Goal: Task Accomplishment & Management: Manage account settings

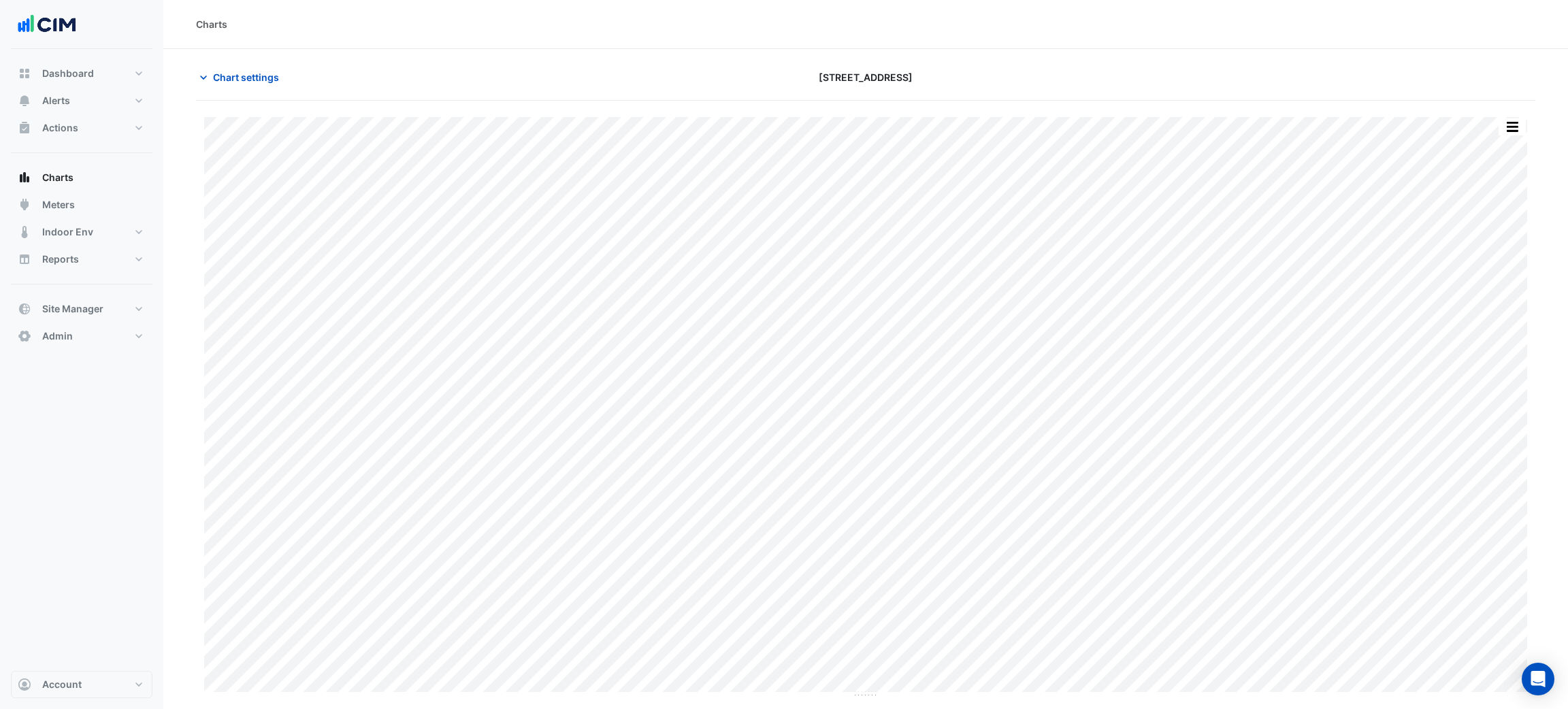
click at [379, 10] on div "Charts" at bounding box center [866, 24] width 1405 height 49
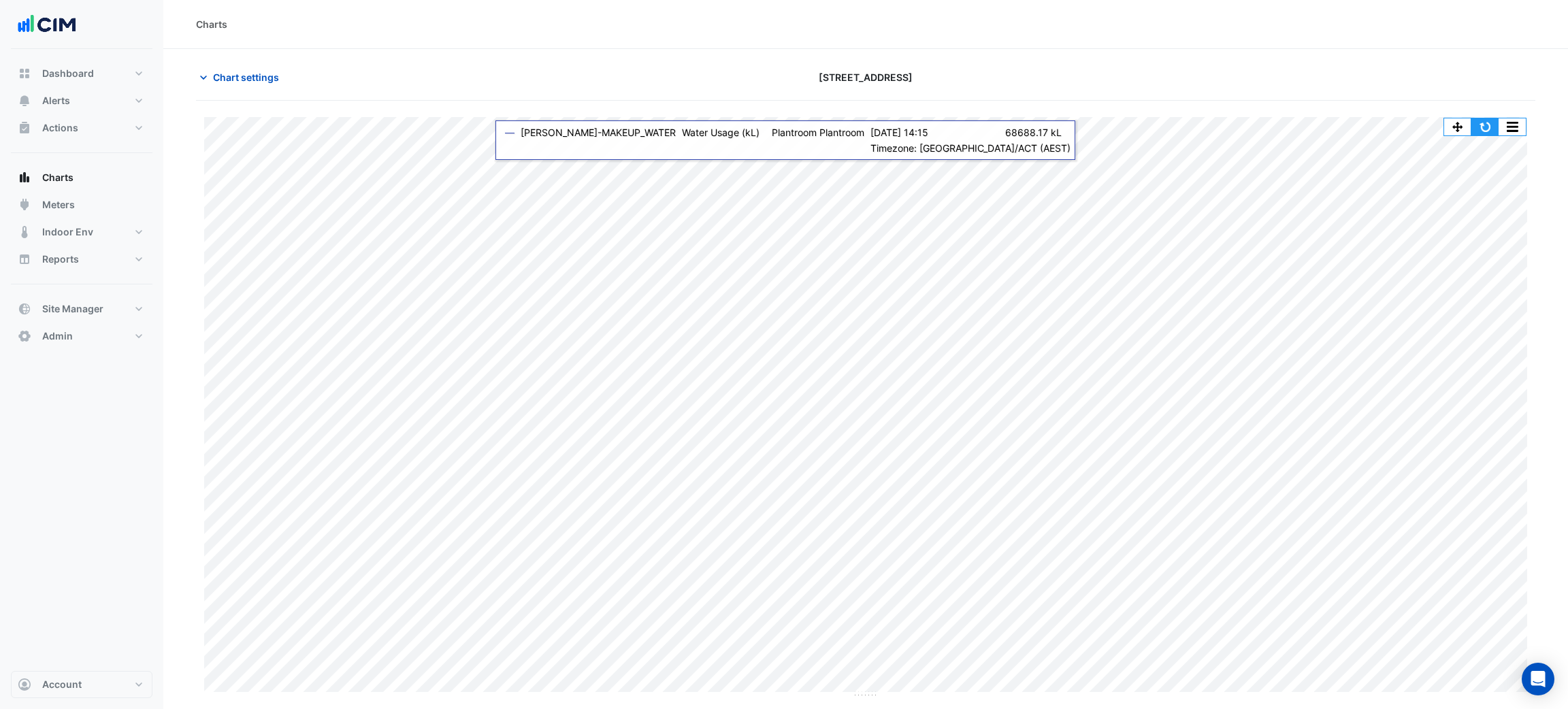
click at [1481, 131] on button "button" at bounding box center [1485, 127] width 27 height 17
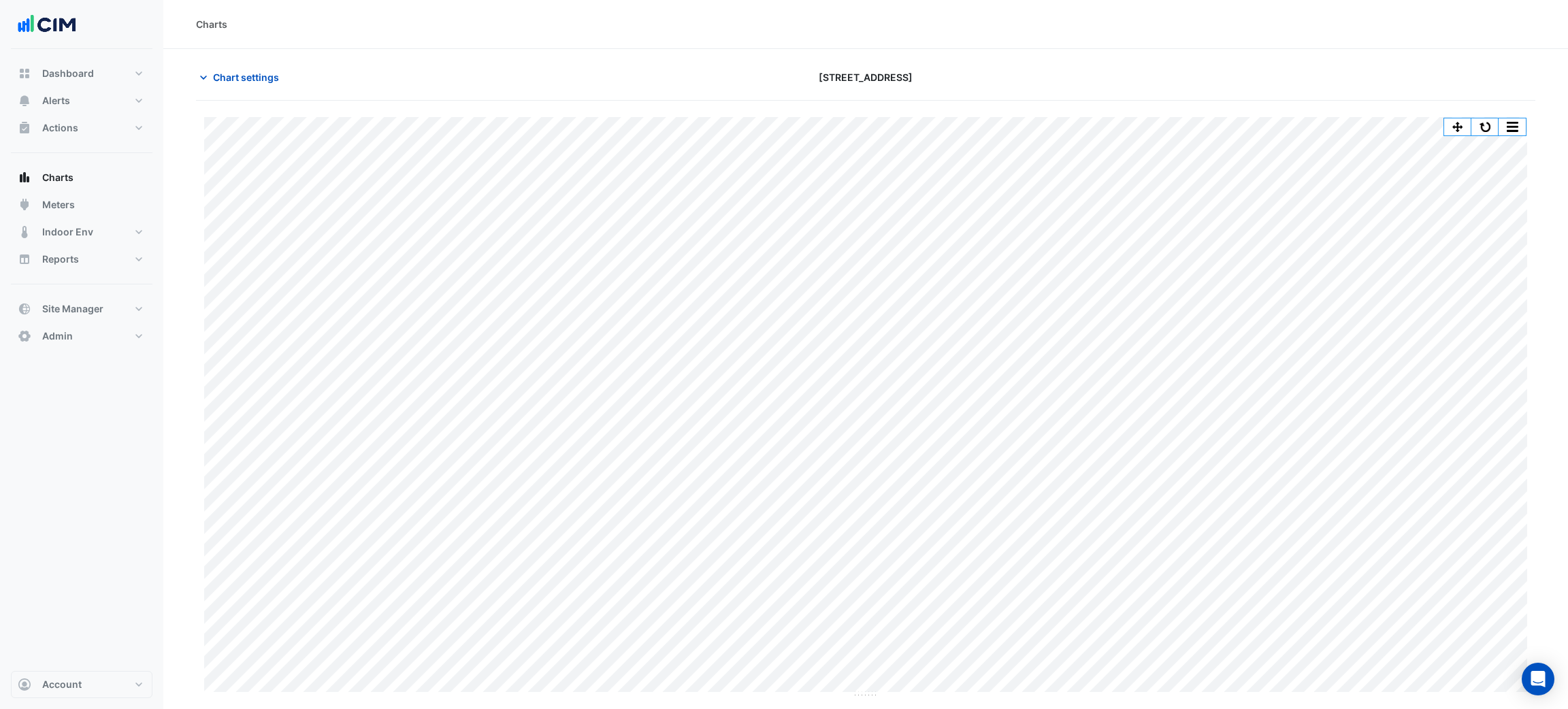
click at [985, 76] on div "[STREET_ADDRESS]" at bounding box center [865, 77] width 452 height 24
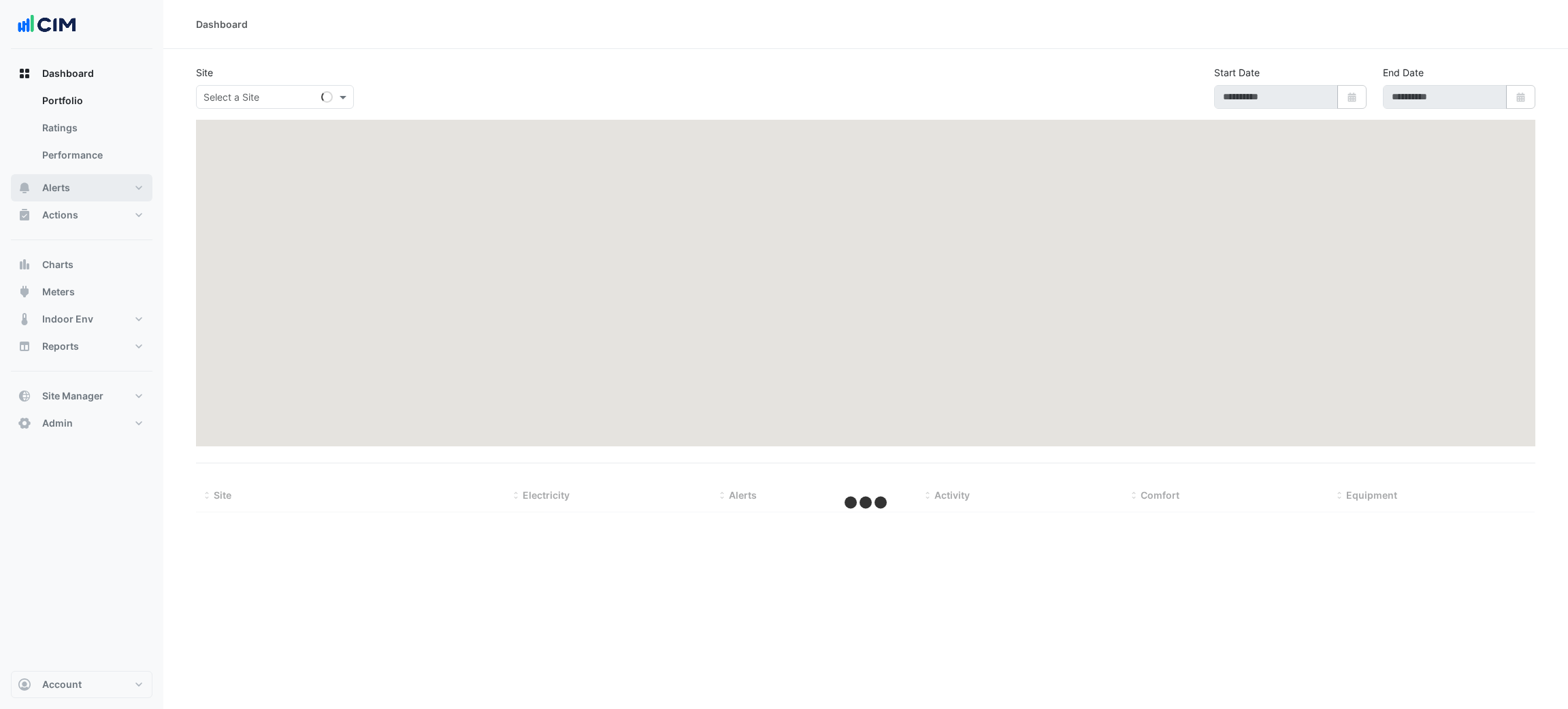
click at [62, 187] on span "Alerts" at bounding box center [56, 187] width 28 height 13
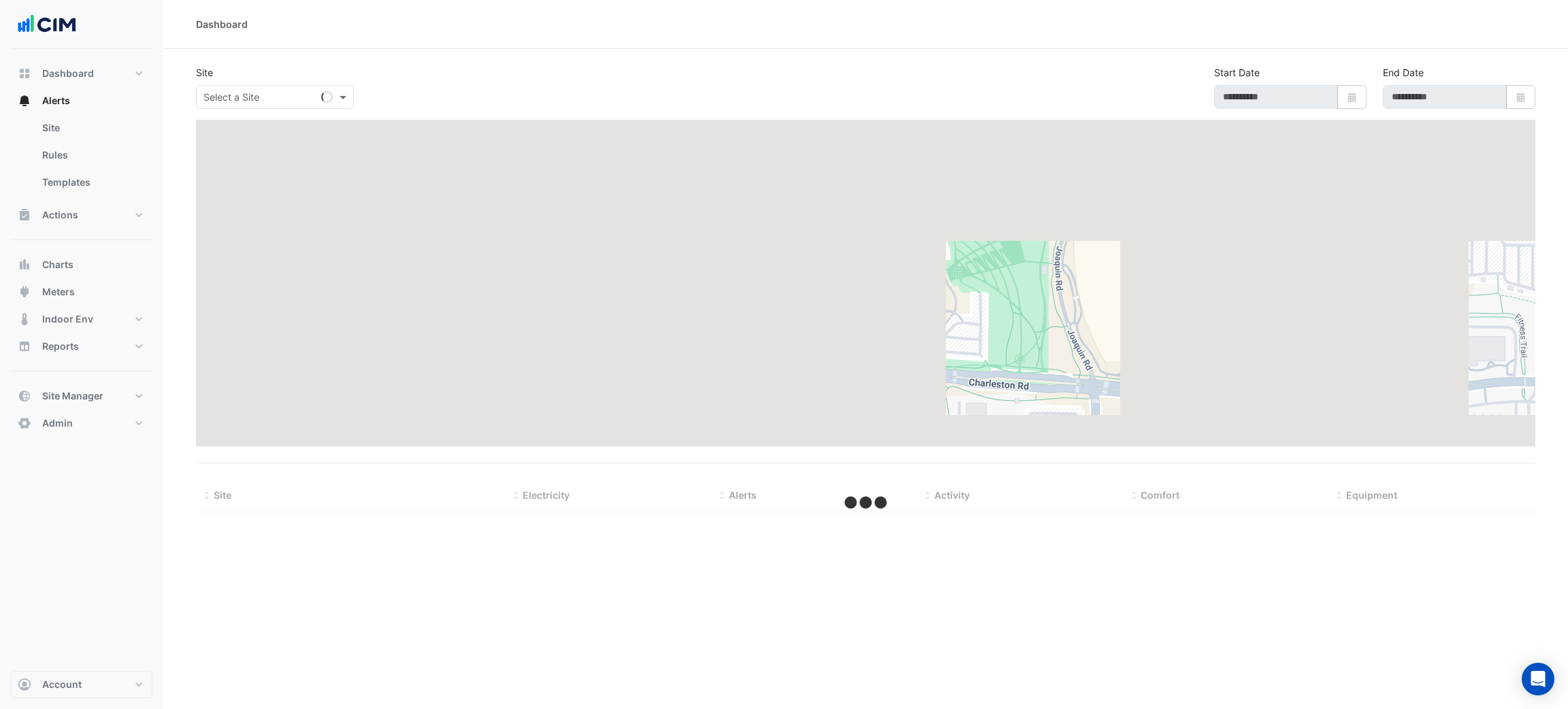
click at [244, 108] on div "Select a Site" at bounding box center [275, 97] width 158 height 24
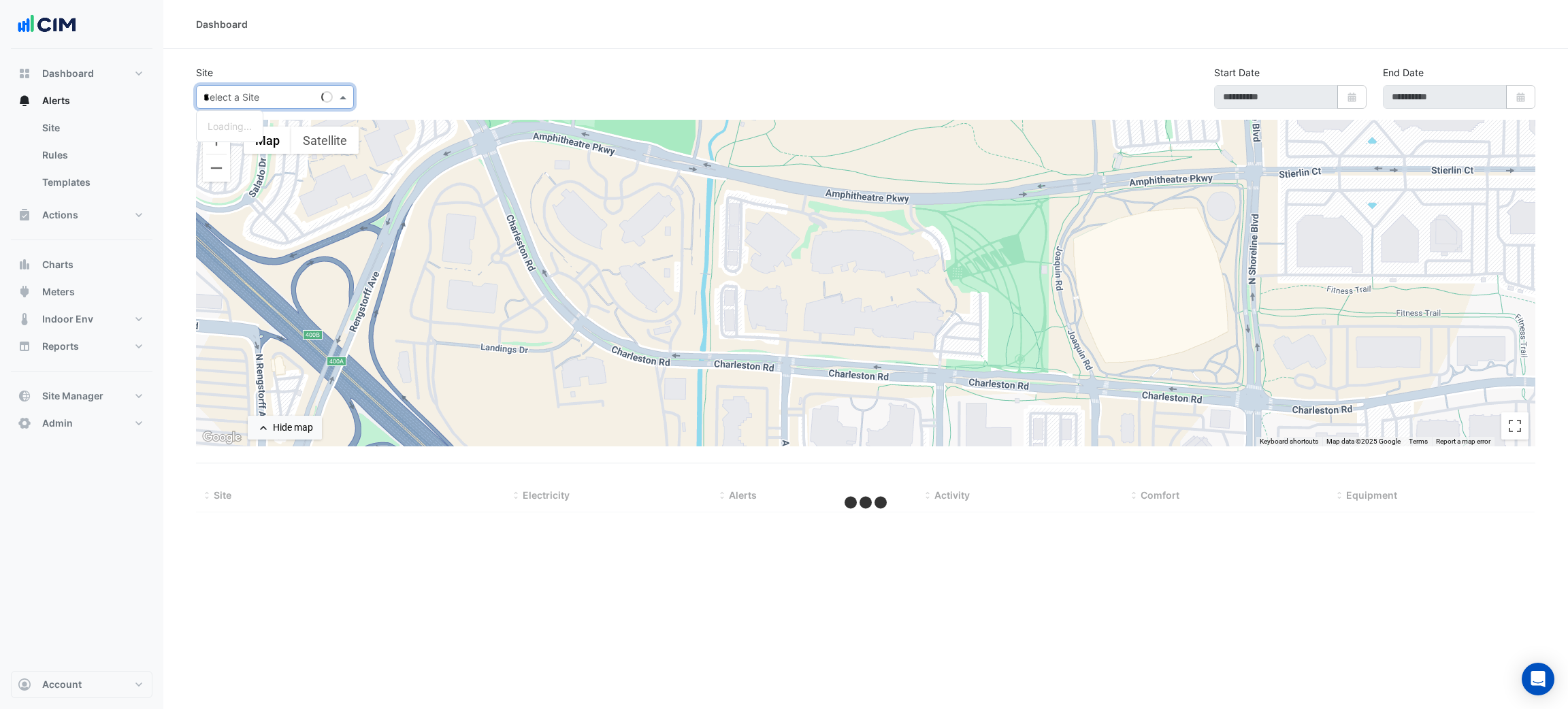
type input "**"
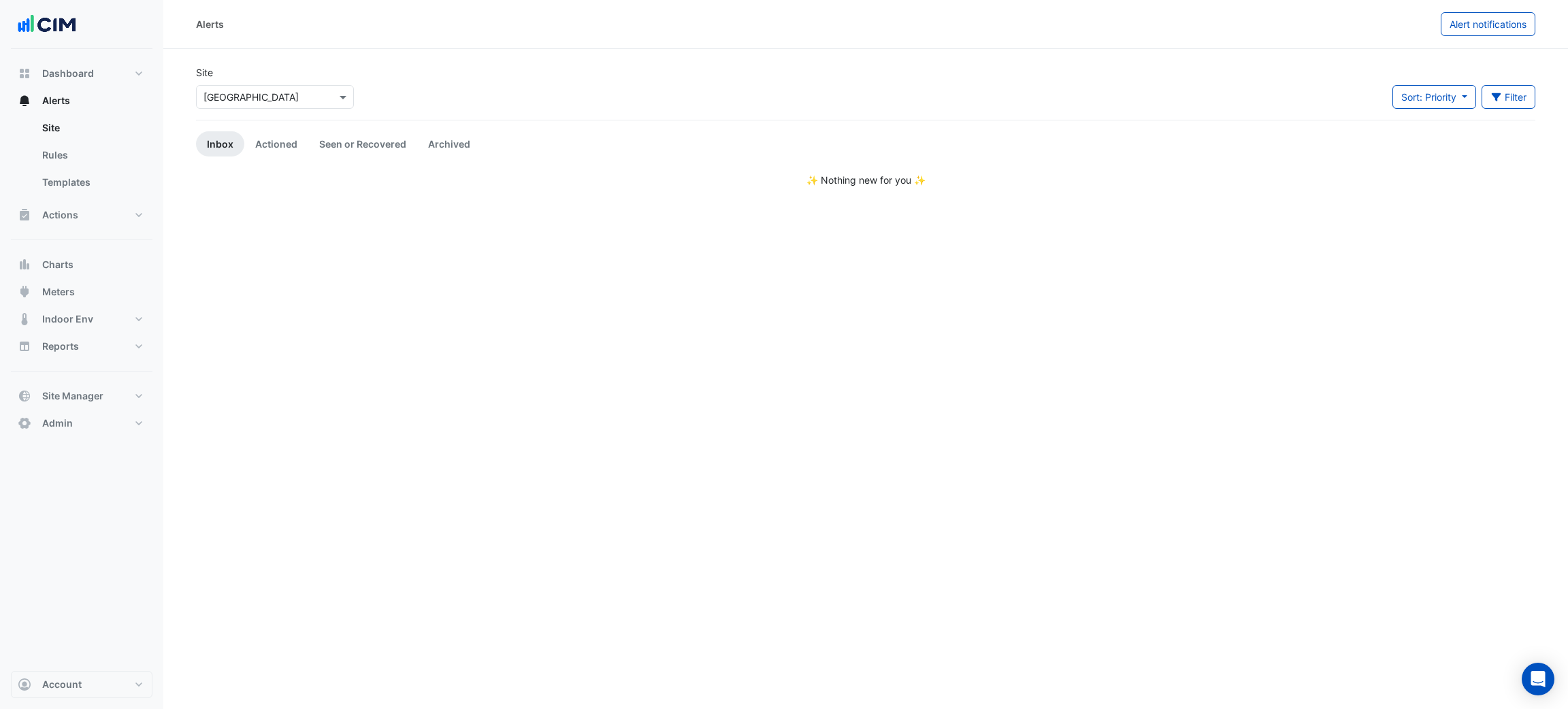
click at [247, 97] on input "text" at bounding box center [261, 97] width 116 height 14
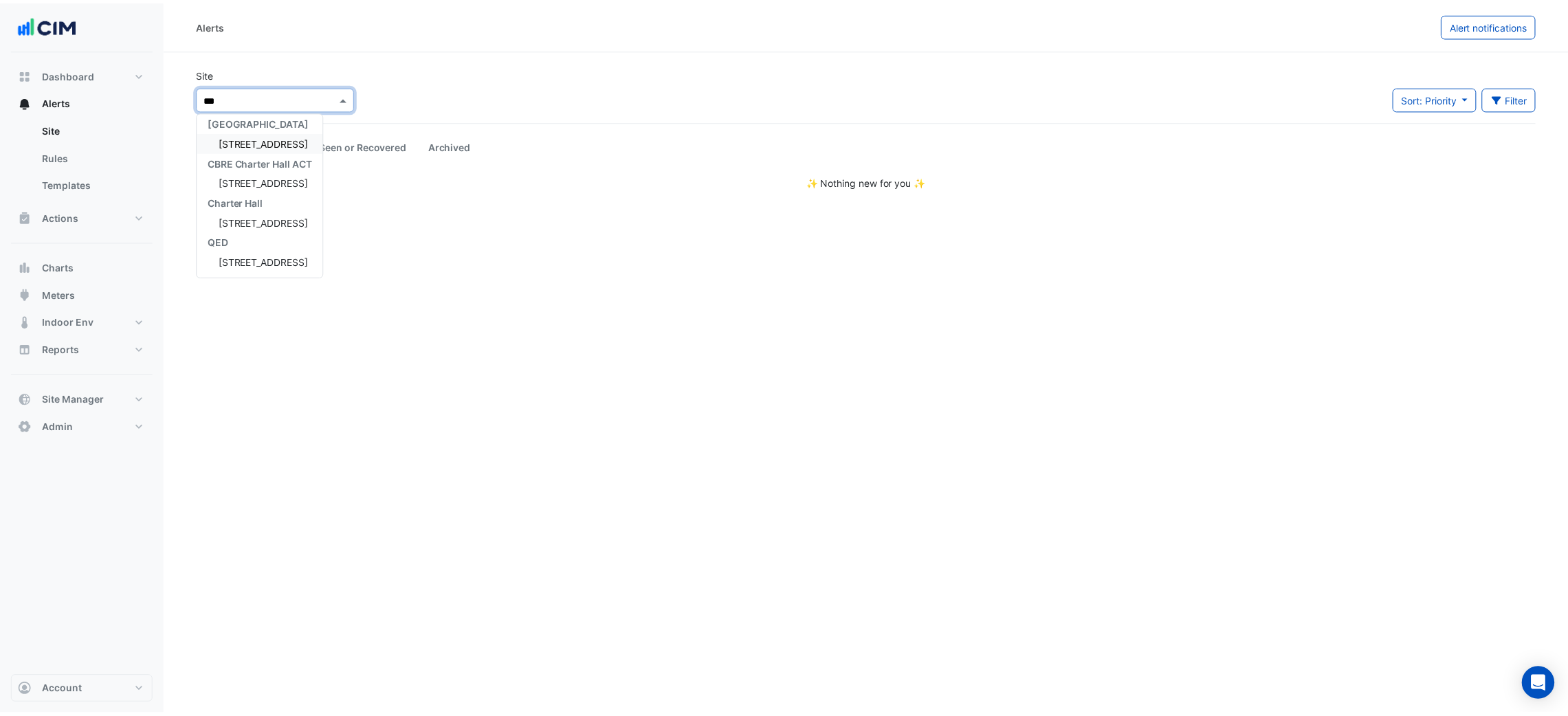
scroll to position [6, 0]
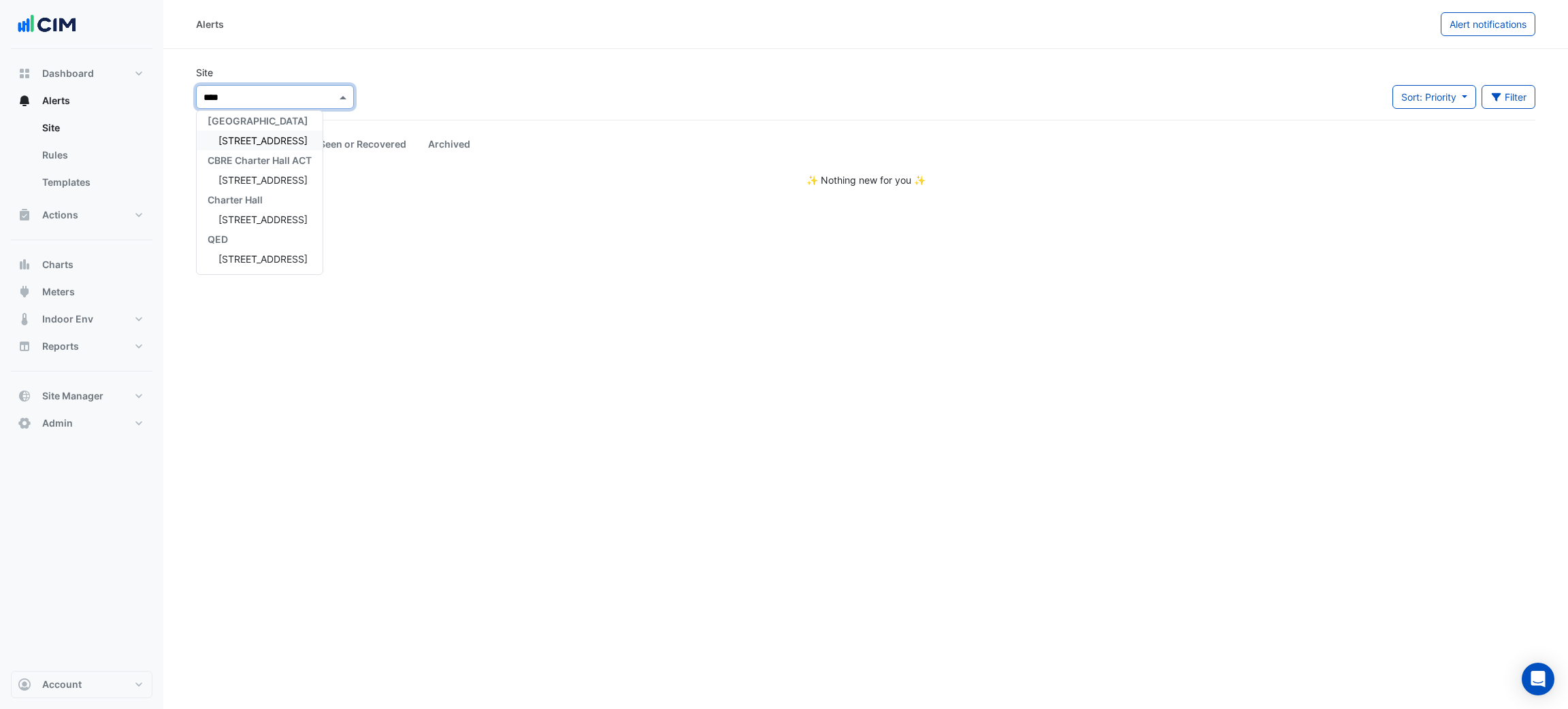
type input "*****"
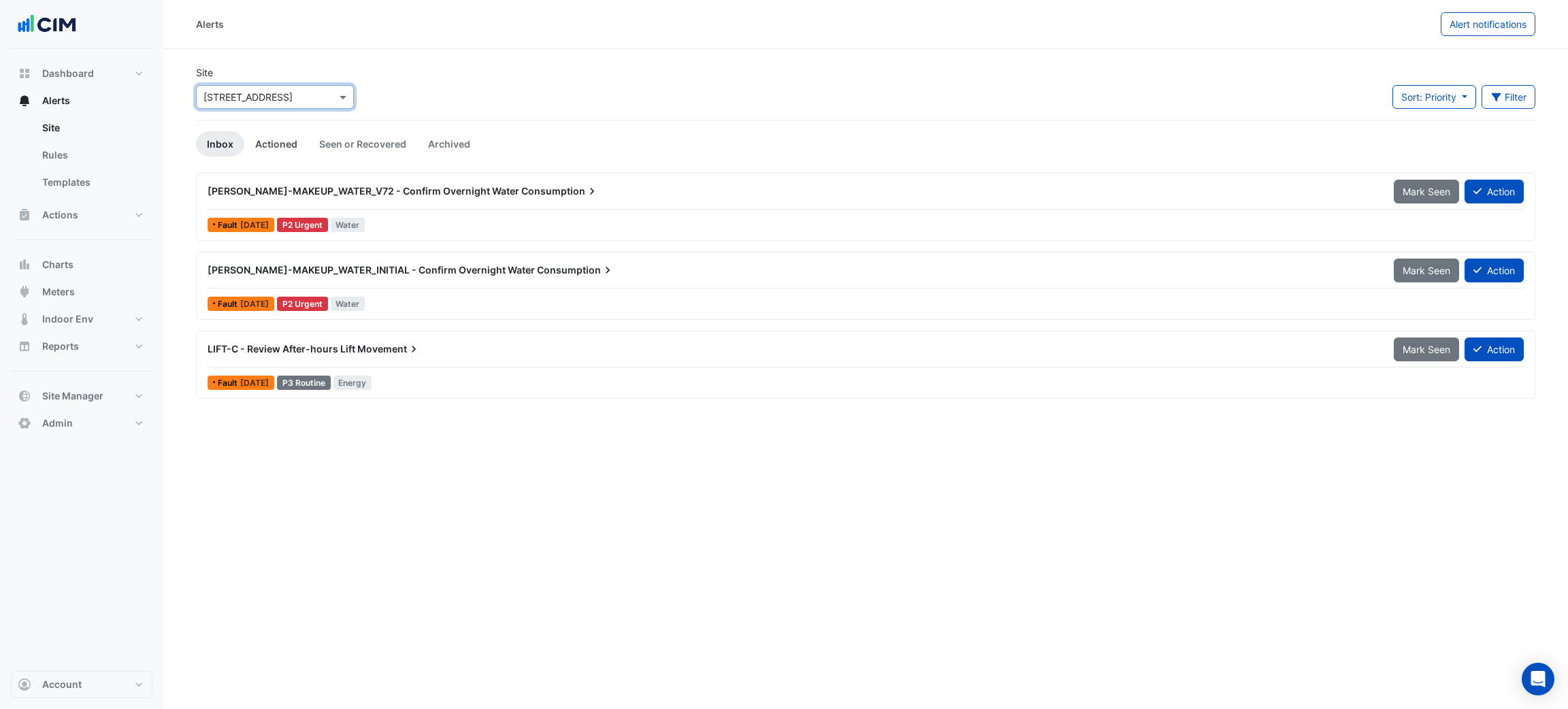
click at [269, 138] on link "Actioned" at bounding box center [276, 144] width 64 height 25
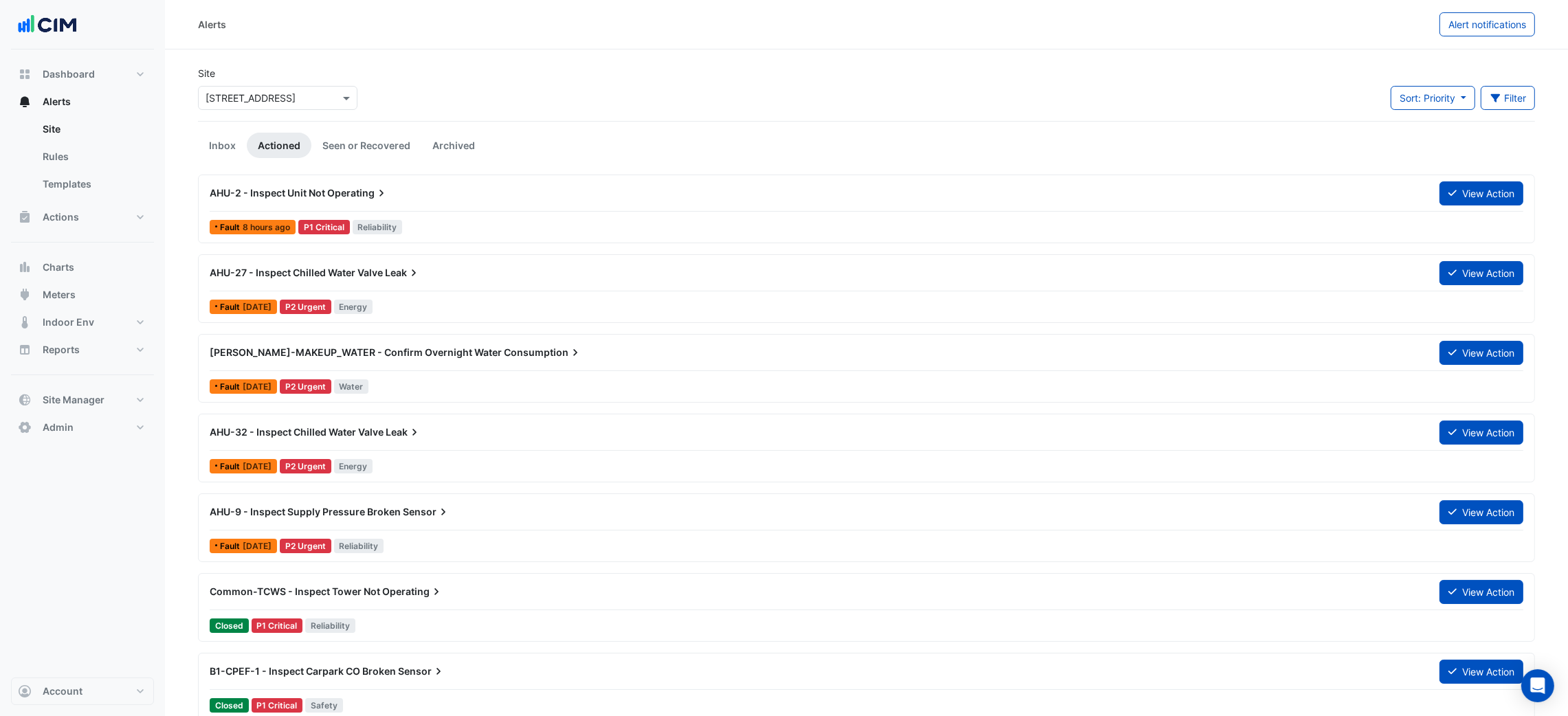
click at [583, 365] on div "[PERSON_NAME]-MAKEUP_WATER - Confirm Overnight Water Consumption" at bounding box center [816, 352] width 1230 height 25
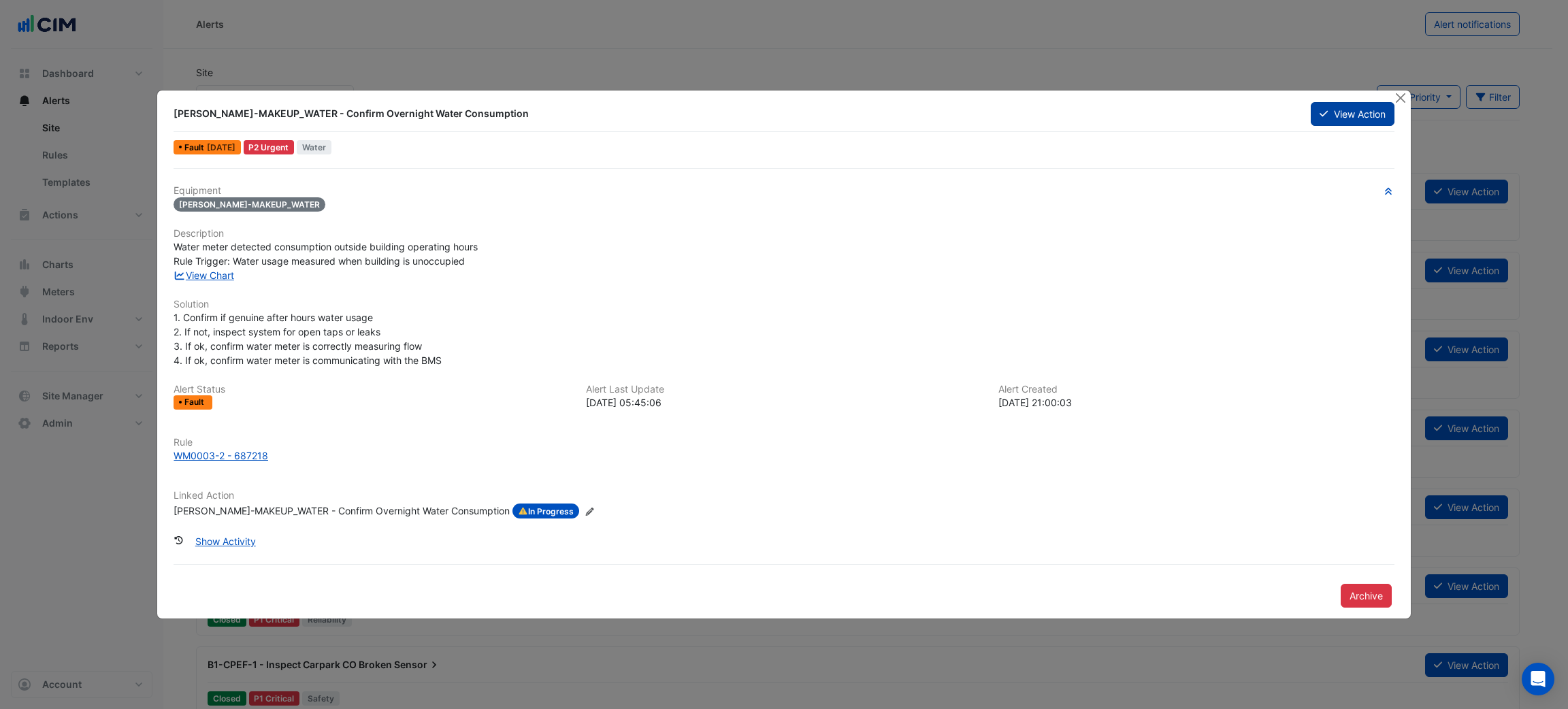
click at [1357, 125] on button "View Action" at bounding box center [1352, 114] width 83 height 24
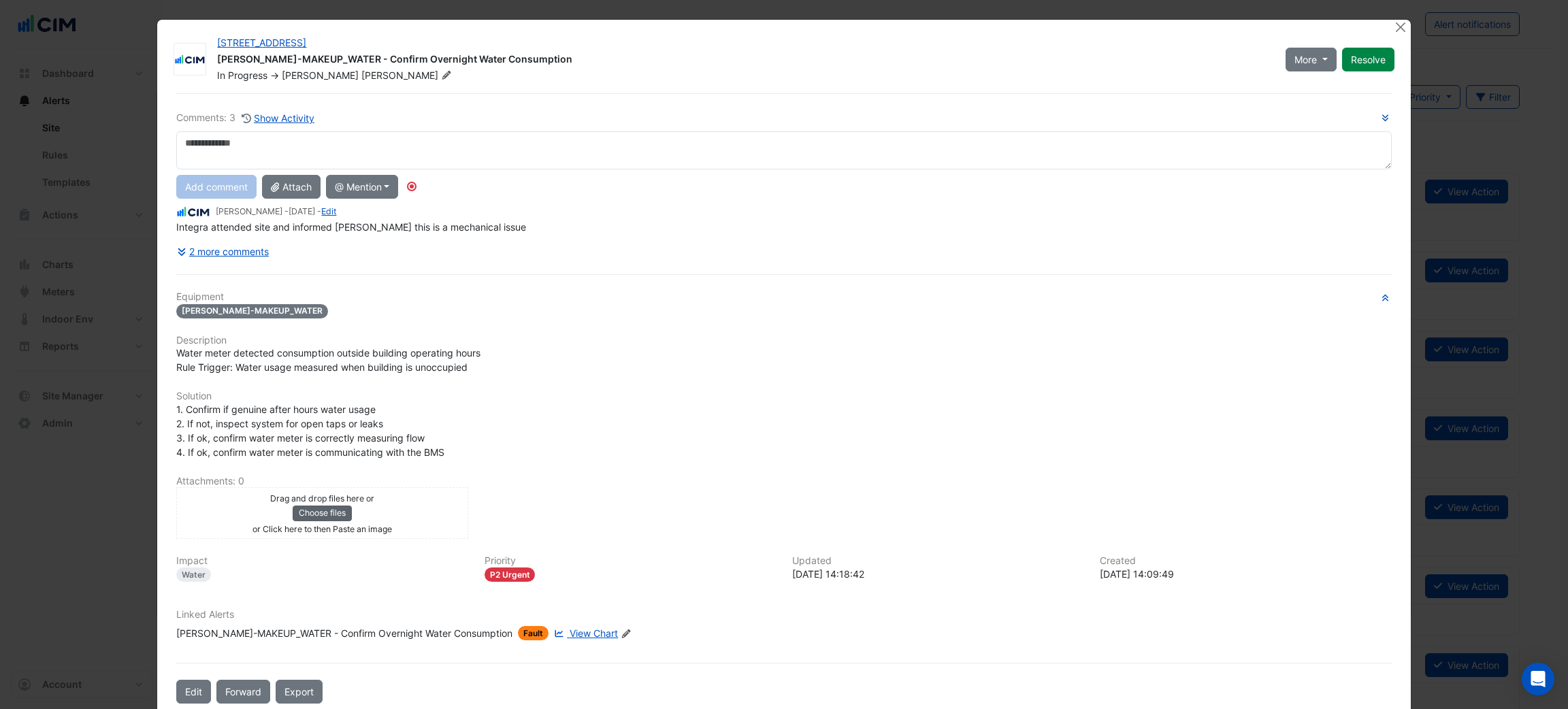
click at [329, 510] on button "Choose files" at bounding box center [322, 512] width 60 height 15
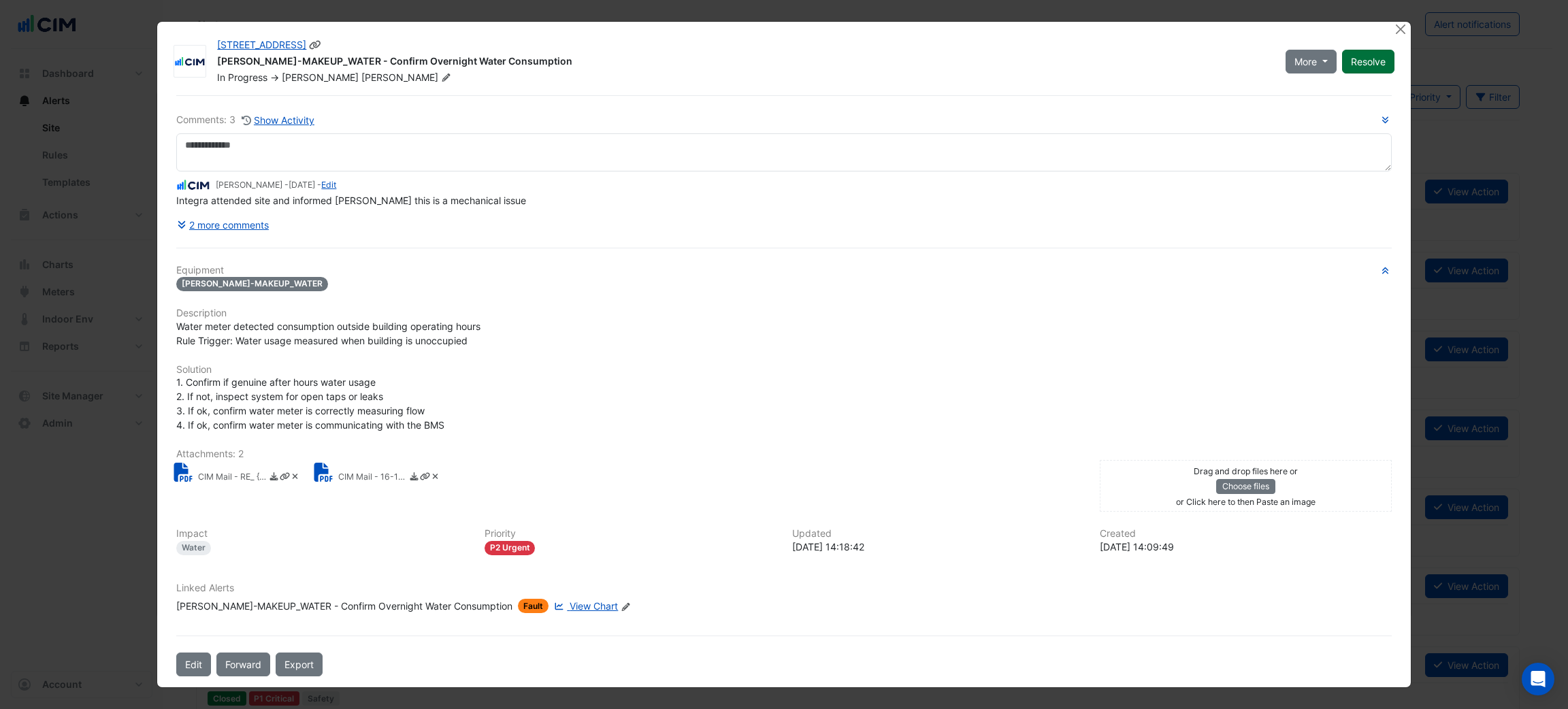
click at [1358, 57] on button "Resolve" at bounding box center [1368, 62] width 53 height 24
click at [1411, 22] on ngb-modal-window "[STREET_ADDRESS] [PERSON_NAME]-MAKEUP_WATER - Confirm Overnight Water Consumpti…" at bounding box center [784, 354] width 1568 height 709
click at [1397, 22] on button "Close" at bounding box center [1401, 29] width 14 height 14
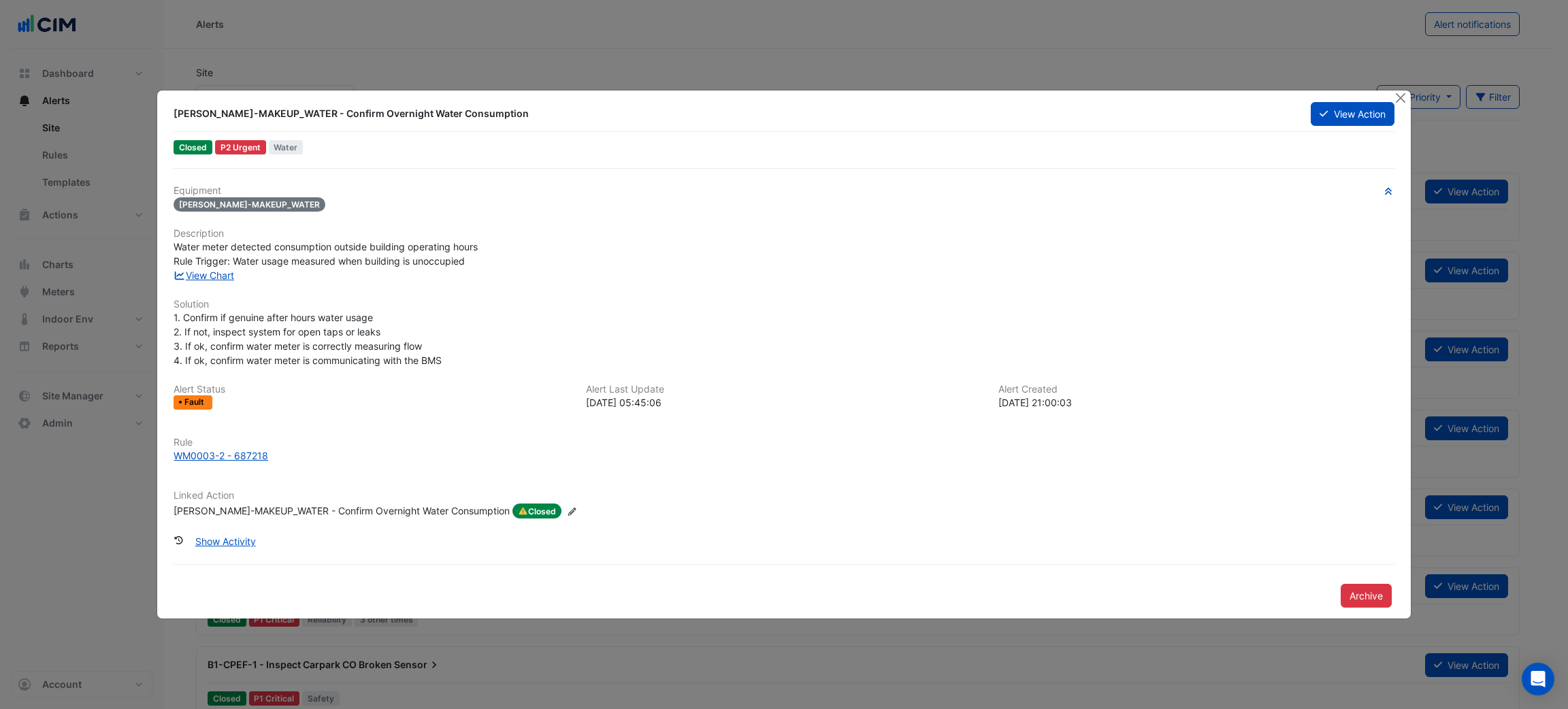
click at [583, 60] on ngb-modal-window "[PERSON_NAME]-MAKEUP_WATER - Confirm Overnight Water Consumption View Action Cl…" at bounding box center [784, 354] width 1568 height 709
click at [1403, 98] on button "Close" at bounding box center [1401, 97] width 14 height 14
